Goal: Check status: Check status

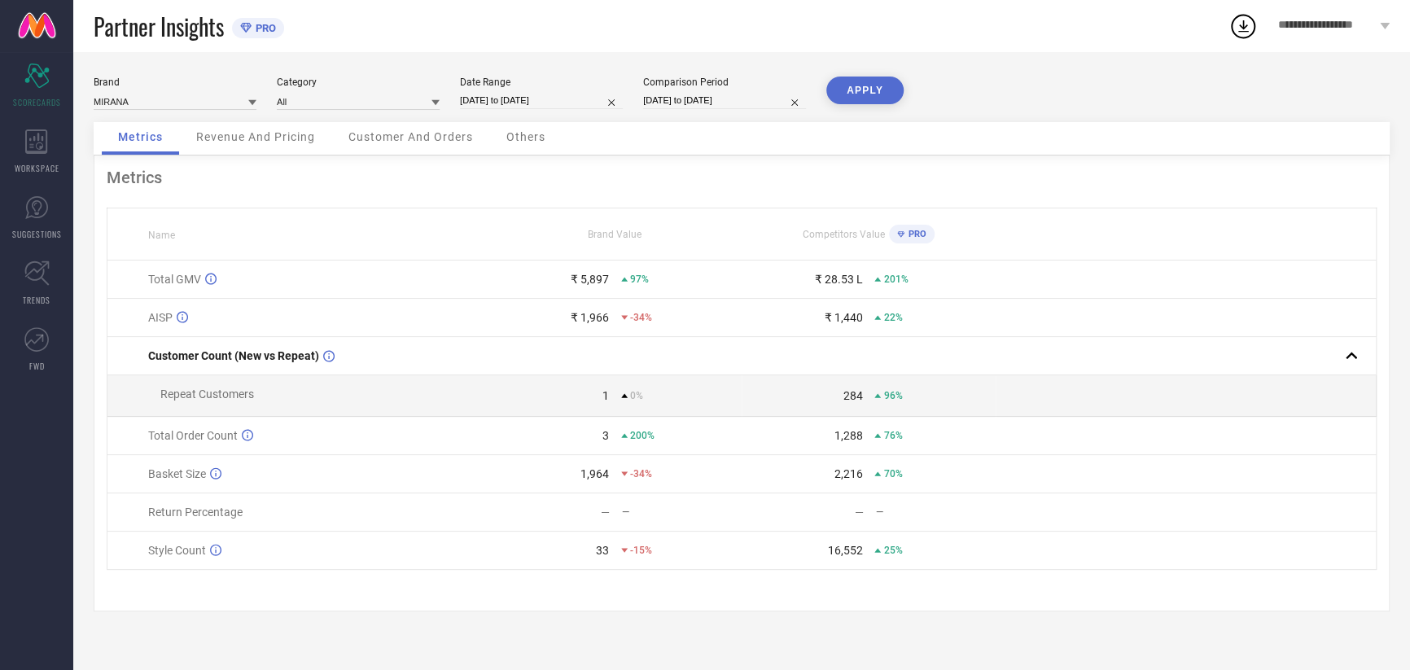
click at [515, 102] on input "[DATE] to [DATE]" at bounding box center [541, 100] width 163 height 17
select select "8"
select select "2025"
select select "9"
select select "2025"
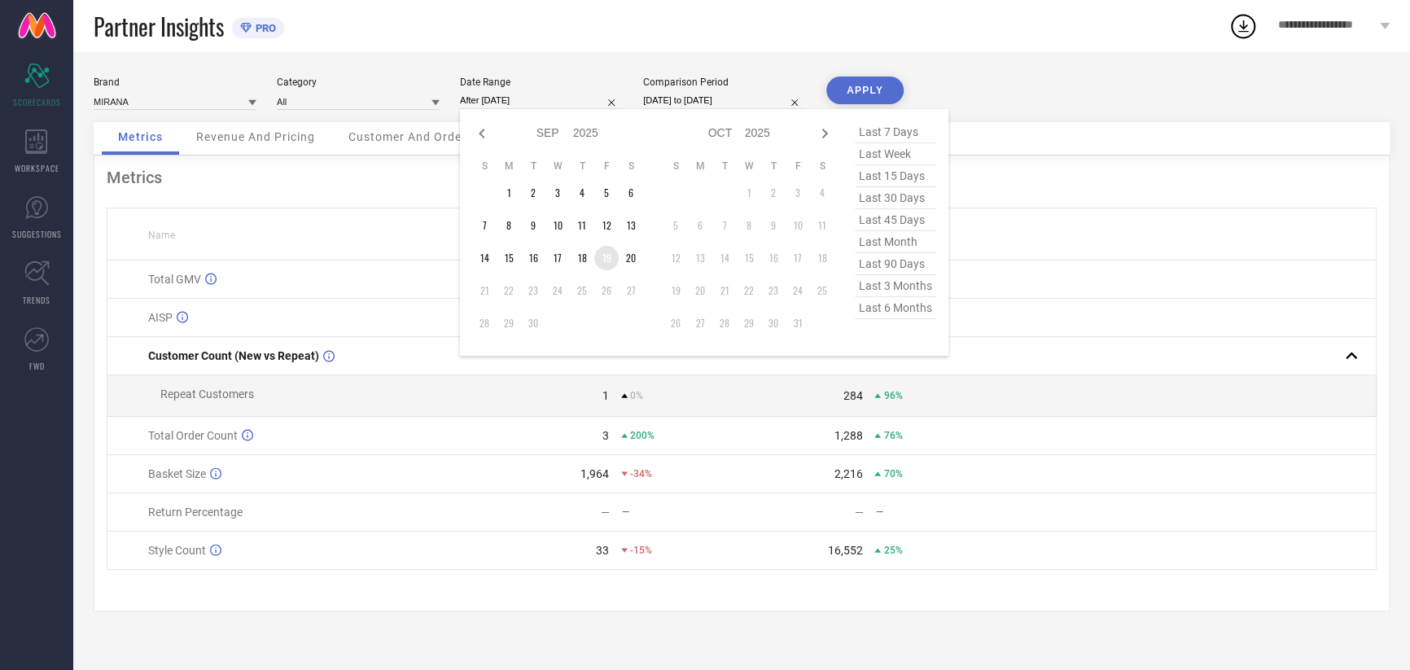
click at [627, 259] on td "20" at bounding box center [631, 258] width 24 height 24
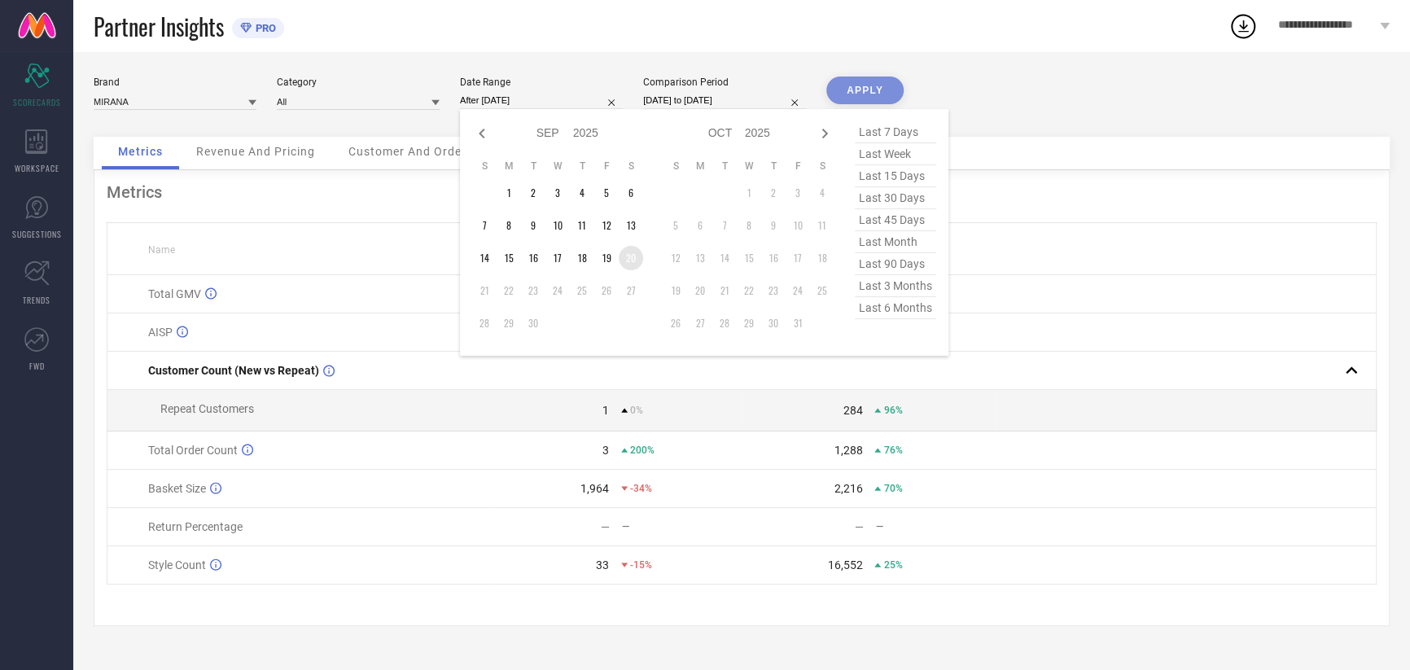
type input "[DATE] to [DATE]"
drag, startPoint x: 627, startPoint y: 259, endPoint x: 631, endPoint y: 248, distance: 11.3
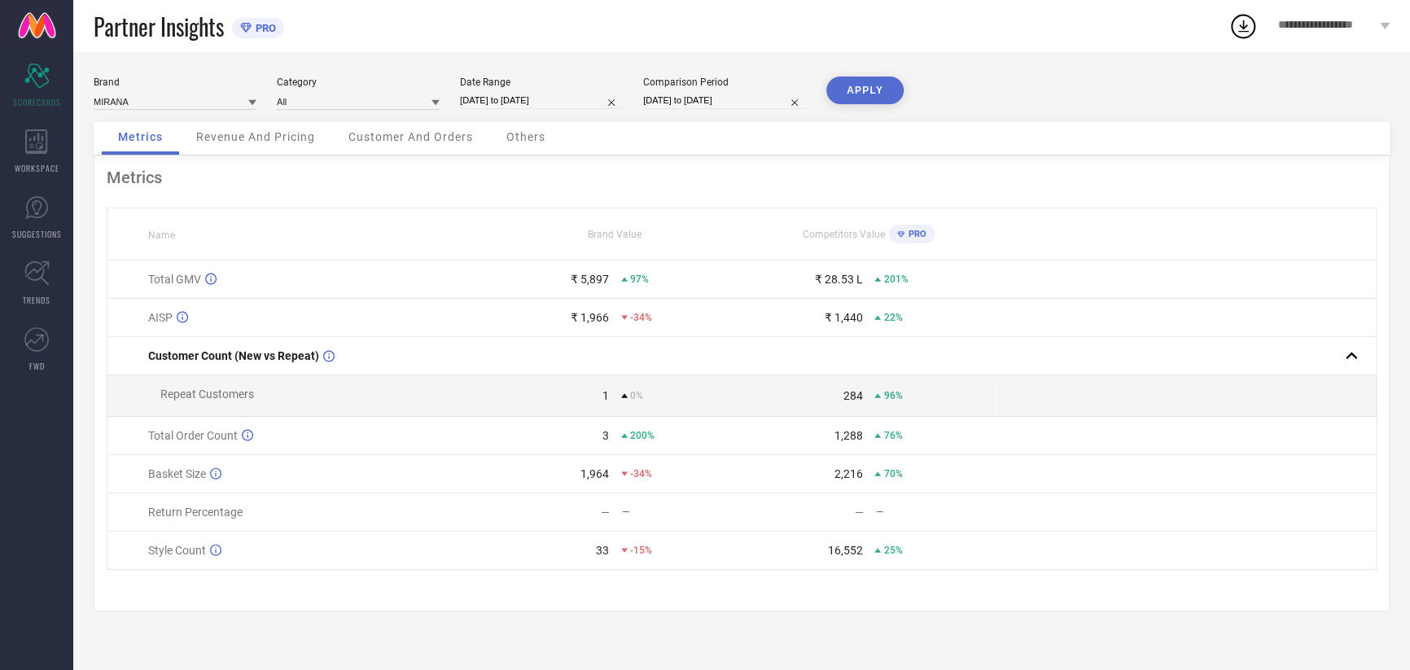
click at [691, 103] on input "[DATE] to [DATE]" at bounding box center [724, 100] width 163 height 17
select select "8"
select select "2024"
select select "9"
select select "2024"
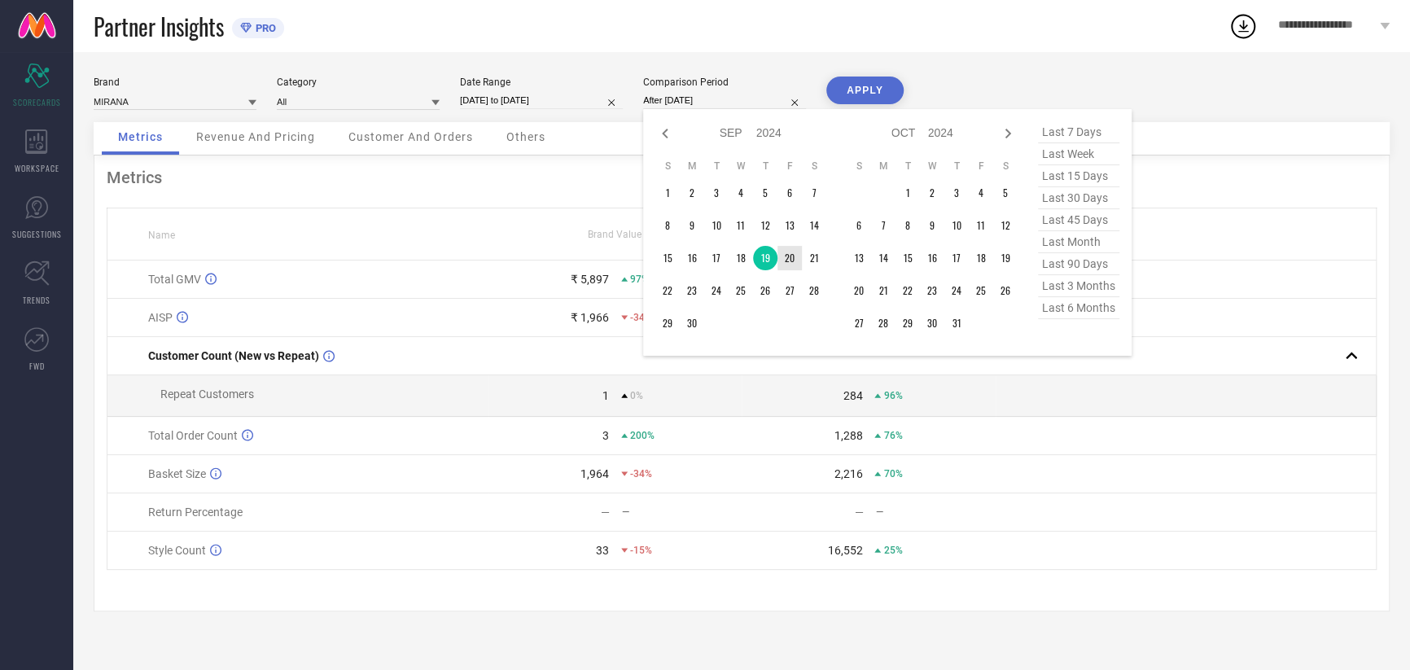
click at [796, 259] on td "20" at bounding box center [790, 258] width 24 height 24
type input "[DATE] to [DATE]"
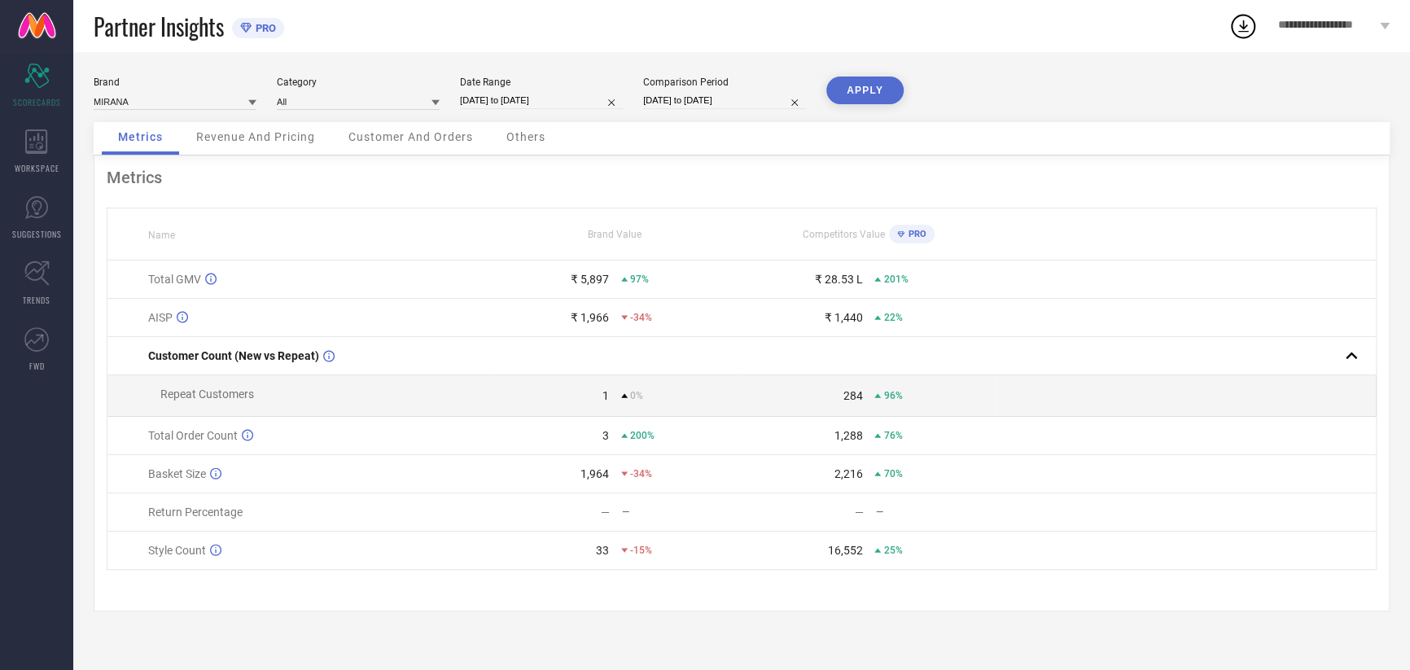
click at [868, 97] on button "APPLY" at bounding box center [865, 91] width 77 height 28
